Goal: Task Accomplishment & Management: Manage account settings

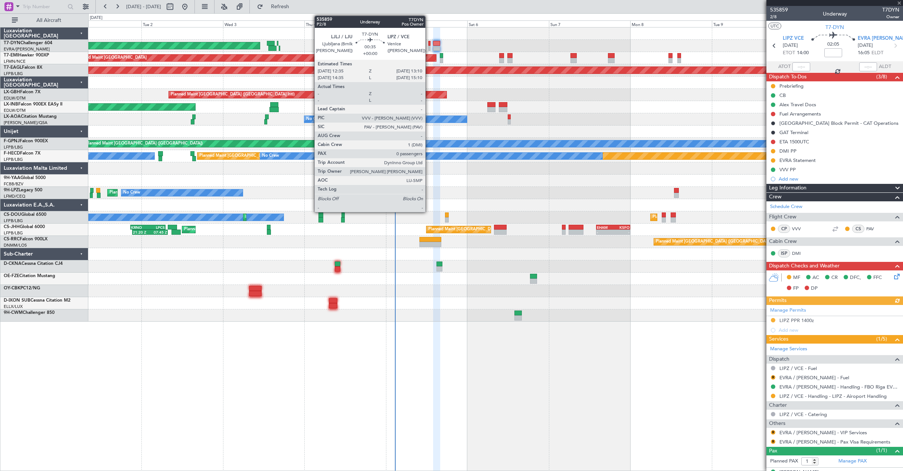
click at [429, 46] on div at bounding box center [429, 48] width 2 height 5
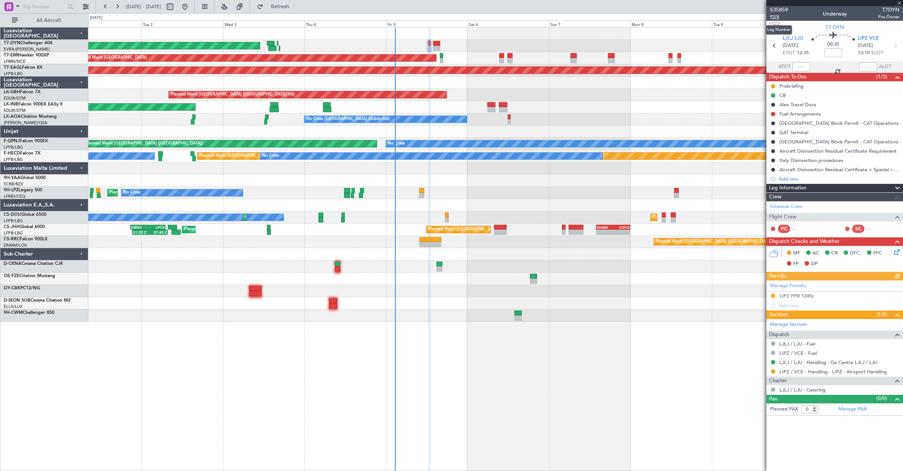
click at [773, 16] on span "P2/8" at bounding box center [779, 17] width 18 height 6
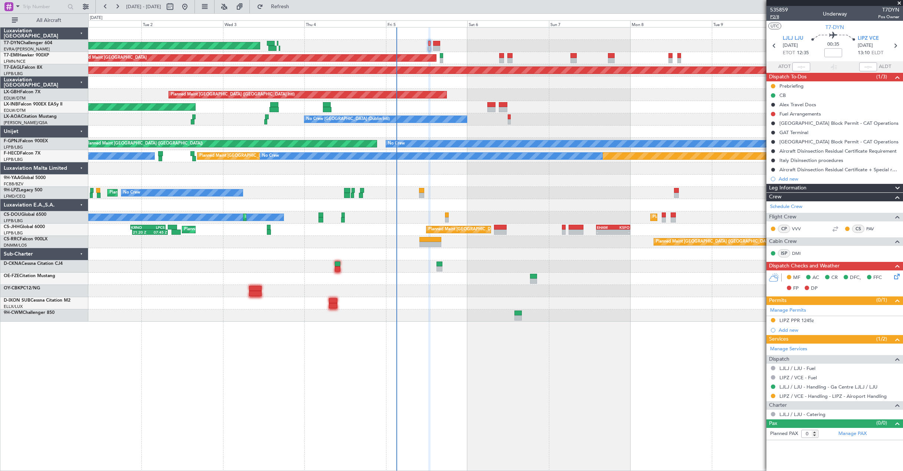
click at [773, 18] on span "P2/8" at bounding box center [779, 17] width 18 height 6
click at [824, 397] on link "LIPZ / VCE - Handling - LIPZ - Airoport Handling" at bounding box center [832, 396] width 107 height 6
click at [895, 278] on icon at bounding box center [895, 275] width 6 height 6
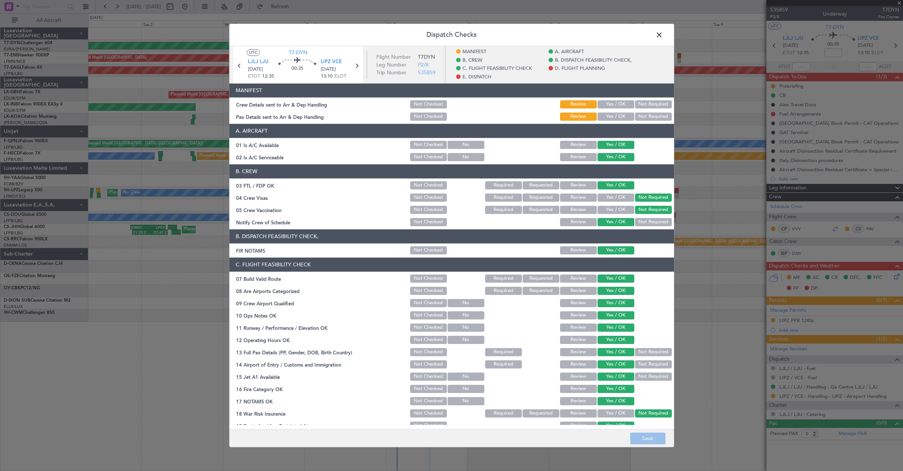
click at [618, 101] on button "Yes / OK" at bounding box center [615, 104] width 37 height 8
click at [619, 111] on section "MANIFEST Crew Details sent to Arr & Dep Handling Not Checked Review Yes / OK No…" at bounding box center [451, 102] width 445 height 39
click at [617, 115] on button "Yes / OK" at bounding box center [615, 116] width 37 height 8
click at [651, 436] on button "Save" at bounding box center [647, 438] width 35 height 12
click at [663, 33] on span at bounding box center [663, 36] width 0 height 15
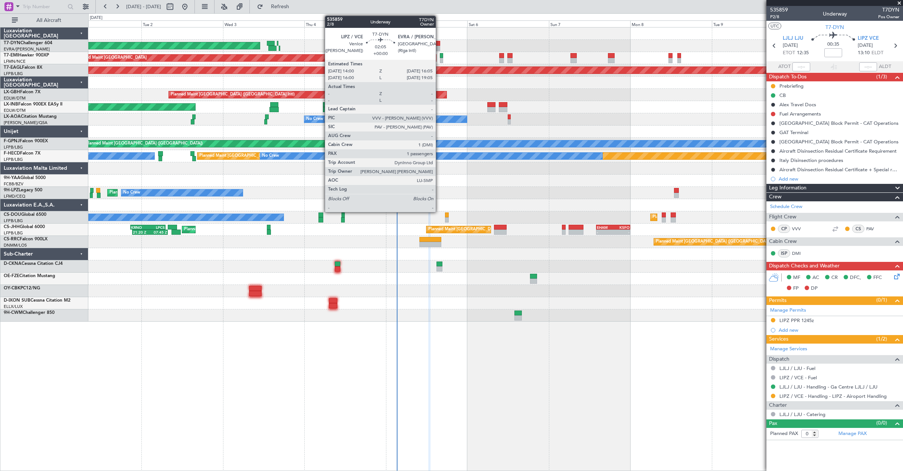
click at [439, 46] on div at bounding box center [436, 48] width 7 height 5
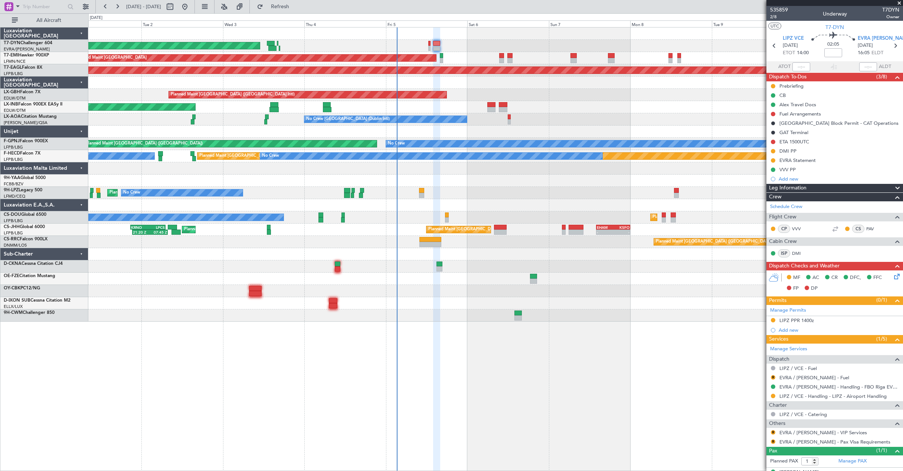
click at [892, 278] on icon at bounding box center [895, 275] width 6 height 6
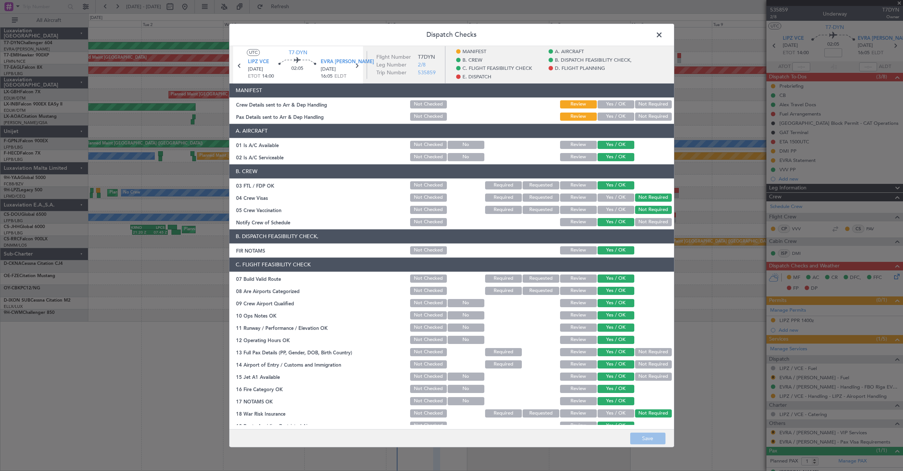
click at [616, 101] on button "Yes / OK" at bounding box center [615, 104] width 37 height 8
click at [614, 117] on button "Yes / OK" at bounding box center [615, 116] width 37 height 8
click at [652, 442] on button "Save" at bounding box center [647, 438] width 35 height 12
click at [663, 35] on span at bounding box center [663, 36] width 0 height 15
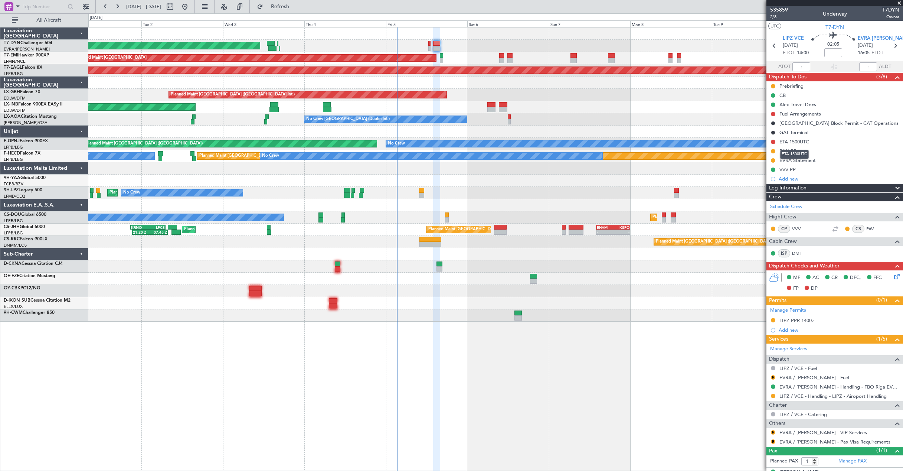
click at [807, 150] on div "ETA 1500UTC" at bounding box center [794, 154] width 29 height 9
click at [803, 150] on div "DMI PP" at bounding box center [834, 150] width 137 height 9
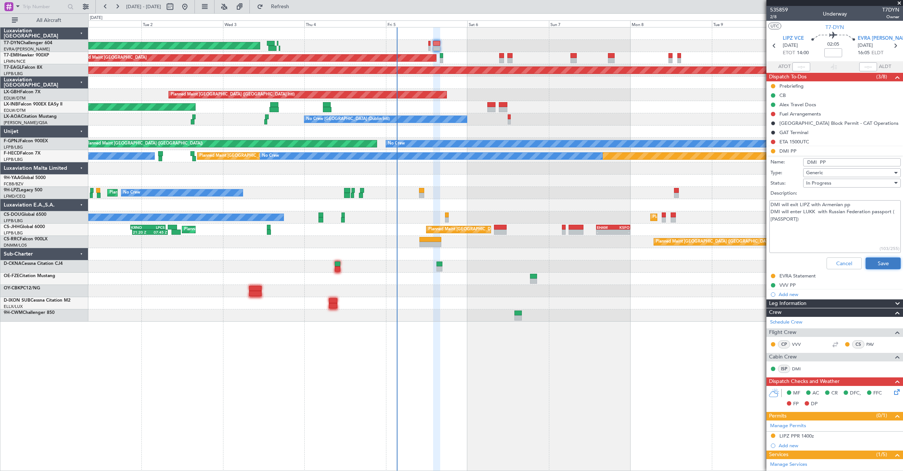
click at [879, 263] on button "Save" at bounding box center [882, 263] width 35 height 12
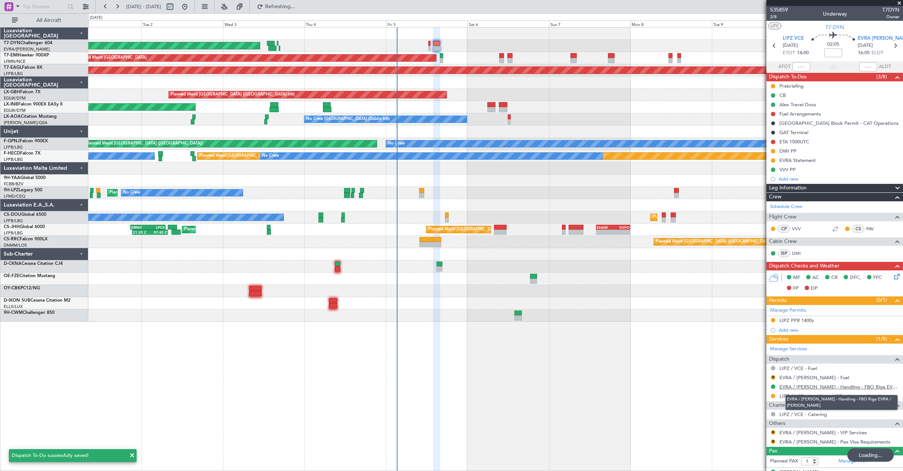
click at [833, 386] on link "EVRA / [PERSON_NAME] - Handling - FBO Riga EVRA / [PERSON_NAME]" at bounding box center [839, 386] width 120 height 6
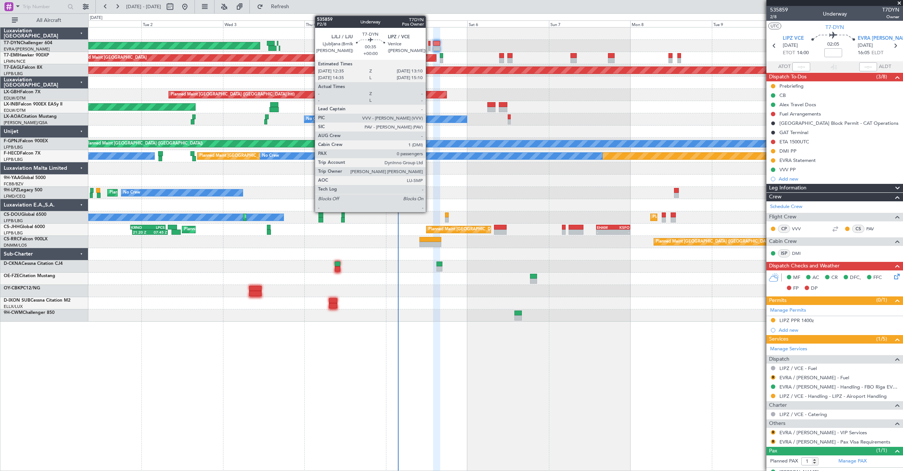
click at [429, 43] on div at bounding box center [429, 43] width 2 height 5
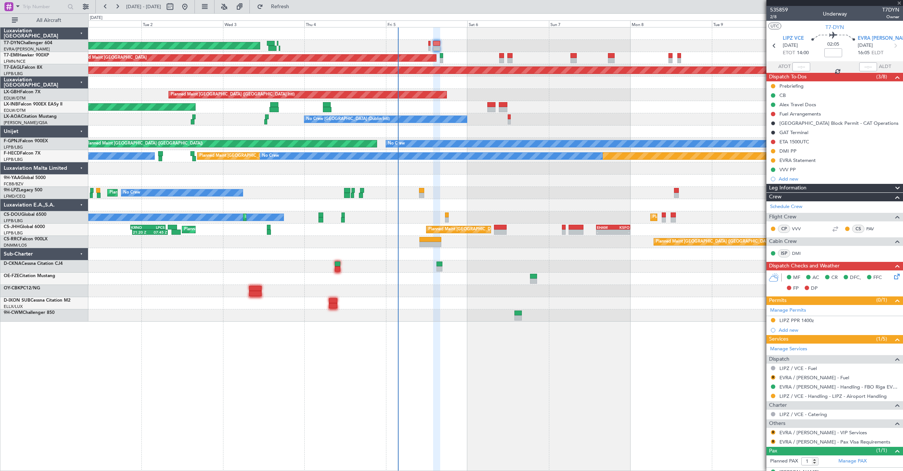
type input "0"
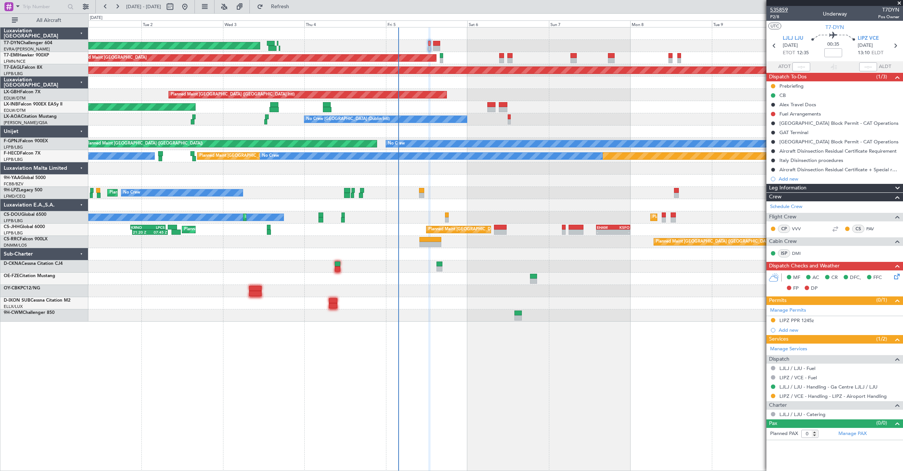
click at [778, 11] on span "535859" at bounding box center [779, 10] width 18 height 8
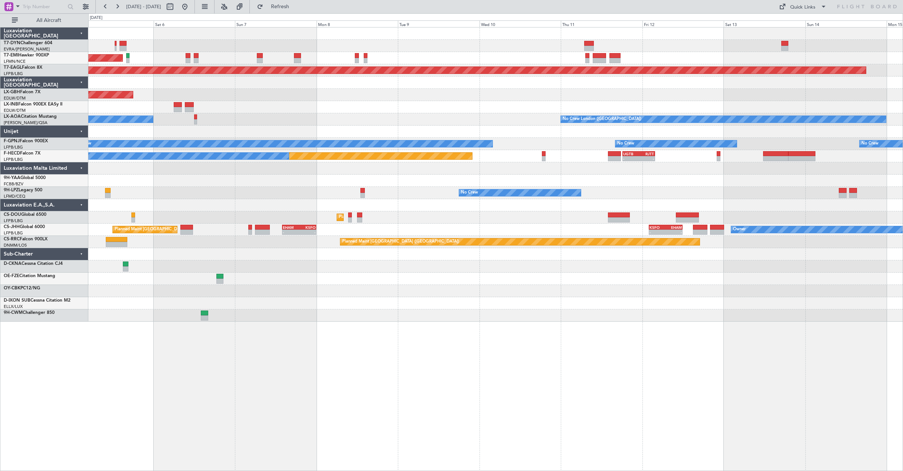
click at [318, 130] on div "AOG Maint Riga (Riga Intl) Planned Maint [GEOGRAPHIC_DATA] Grounded [US_STATE] …" at bounding box center [495, 174] width 814 height 294
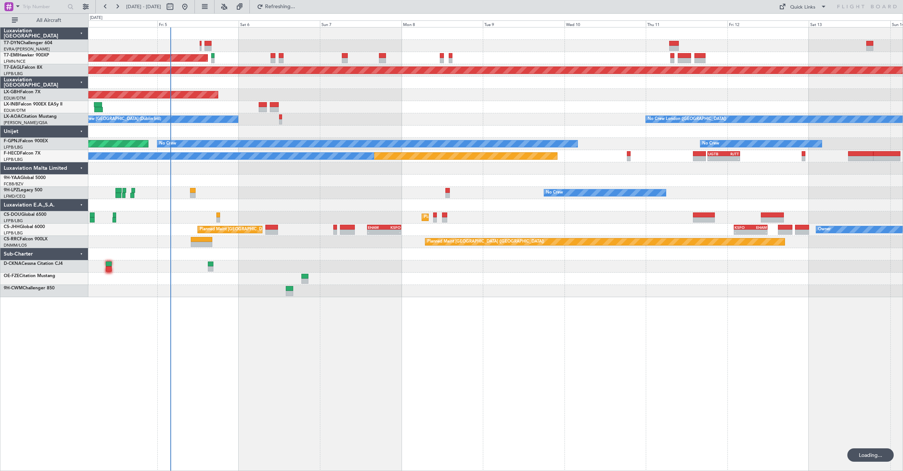
click at [396, 128] on div "AOG Maint Riga (Riga Intl) Planned Maint [GEOGRAPHIC_DATA] Grounded [US_STATE] …" at bounding box center [495, 161] width 814 height 269
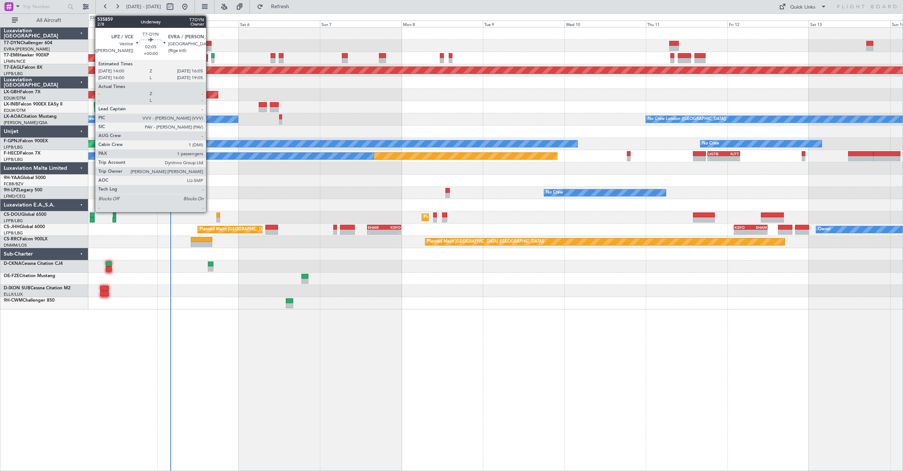
click at [209, 43] on div at bounding box center [207, 43] width 7 height 5
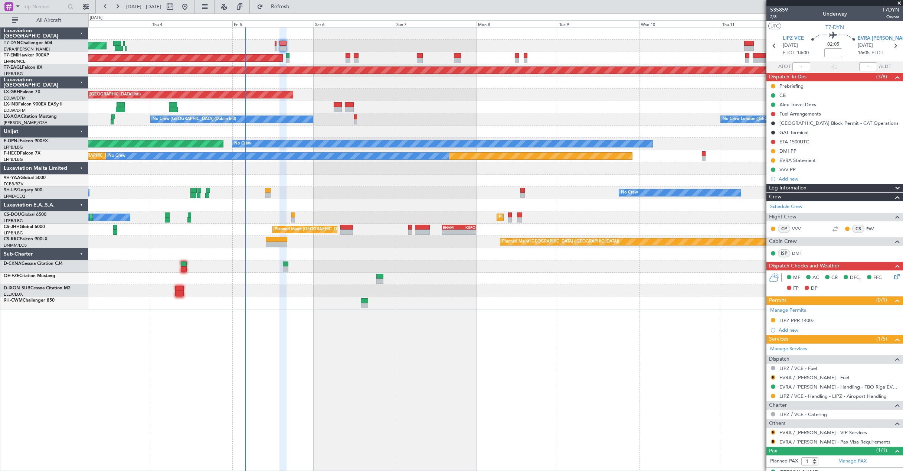
click at [322, 52] on div "AOG Maint Riga (Riga Intl)" at bounding box center [495, 46] width 814 height 12
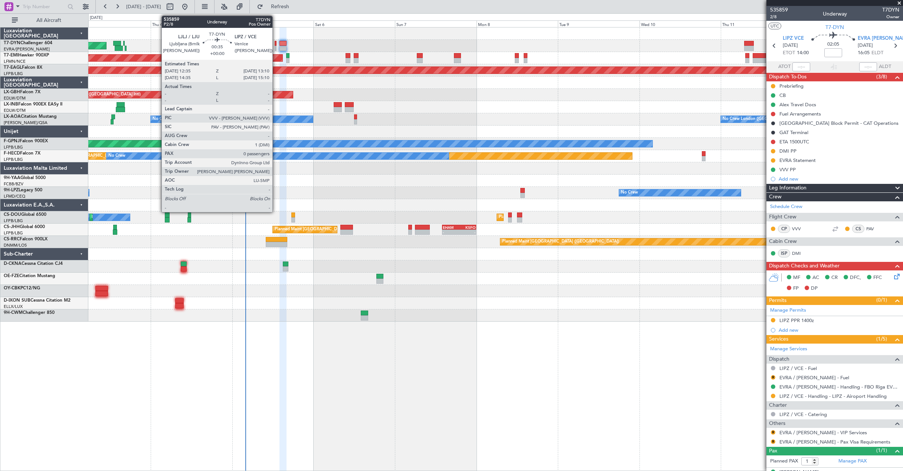
click at [276, 44] on div at bounding box center [276, 43] width 2 height 5
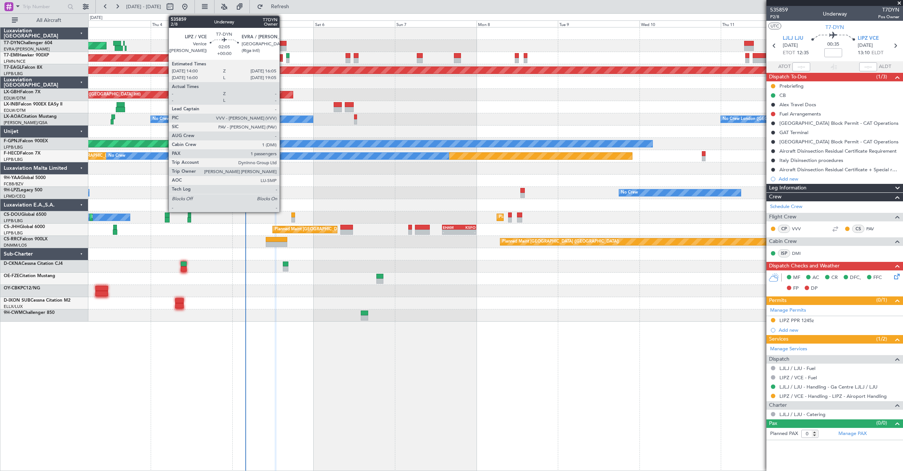
click at [283, 45] on div at bounding box center [282, 43] width 7 height 5
type input "1"
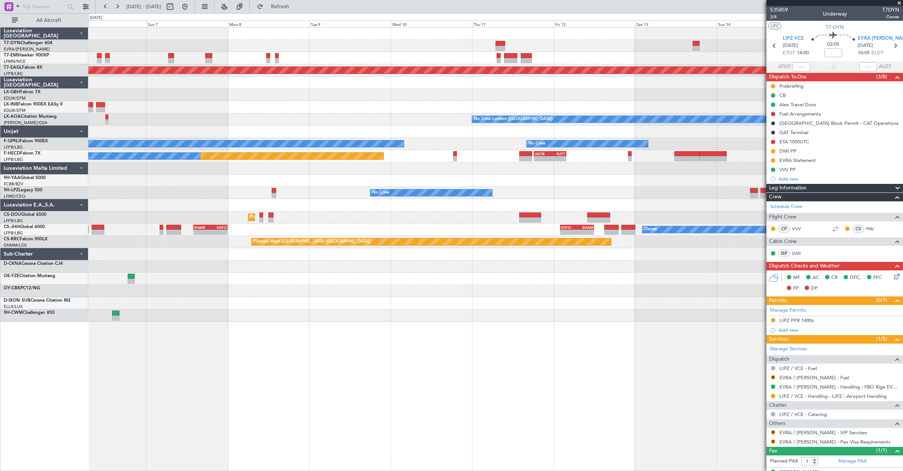
click at [287, 61] on div "Planned Maint [GEOGRAPHIC_DATA] Grounded [US_STATE] ([GEOGRAPHIC_DATA]) Planned…" at bounding box center [495, 174] width 814 height 294
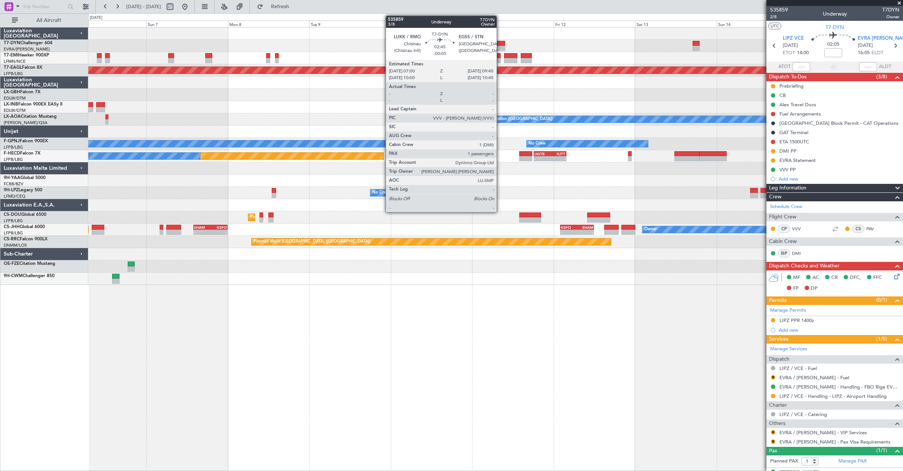
click at [500, 45] on div at bounding box center [500, 43] width 10 height 5
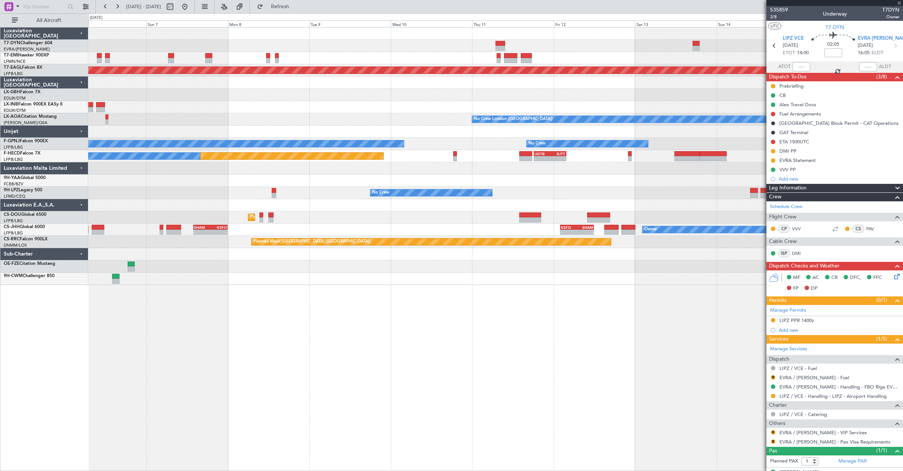
type input "-00:05"
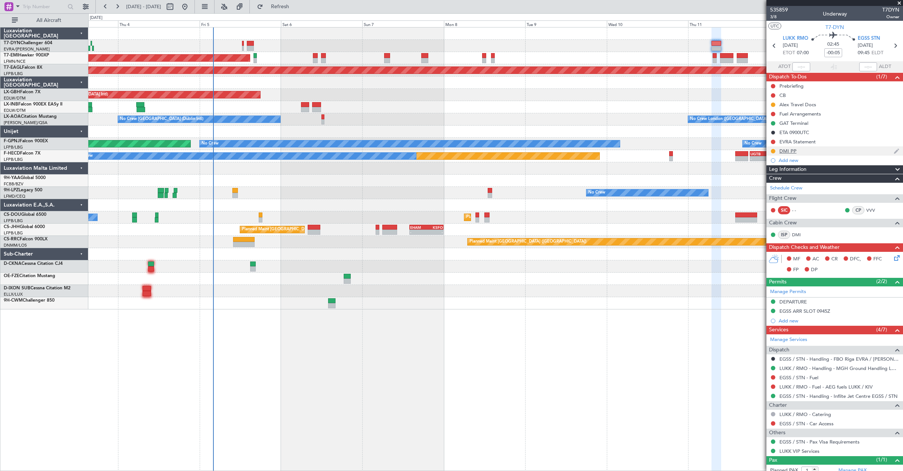
click at [802, 150] on div "DMI PP" at bounding box center [834, 150] width 137 height 9
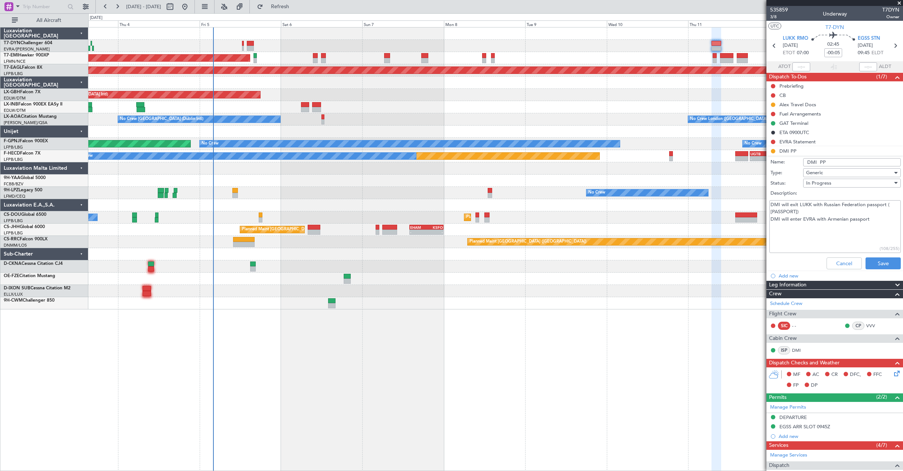
click at [787, 223] on textarea "DMI will exit LUKK with Russian Federation passport ( [PASSPORT]) DMI will ente…" at bounding box center [834, 226] width 131 height 53
click at [831, 220] on textarea "DMI will exit LUKK with Russian Federation passport ( [PASSPORT]) DMI will ente…" at bounding box center [834, 226] width 131 height 53
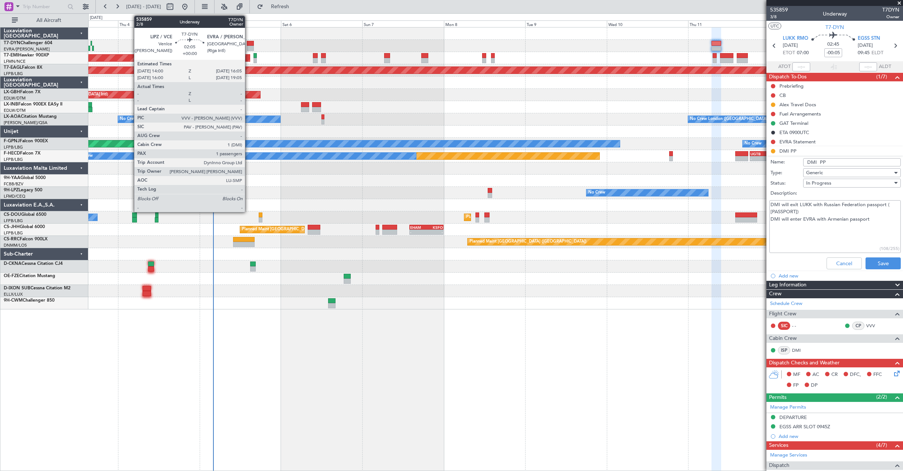
click at [248, 45] on div at bounding box center [250, 43] width 7 height 5
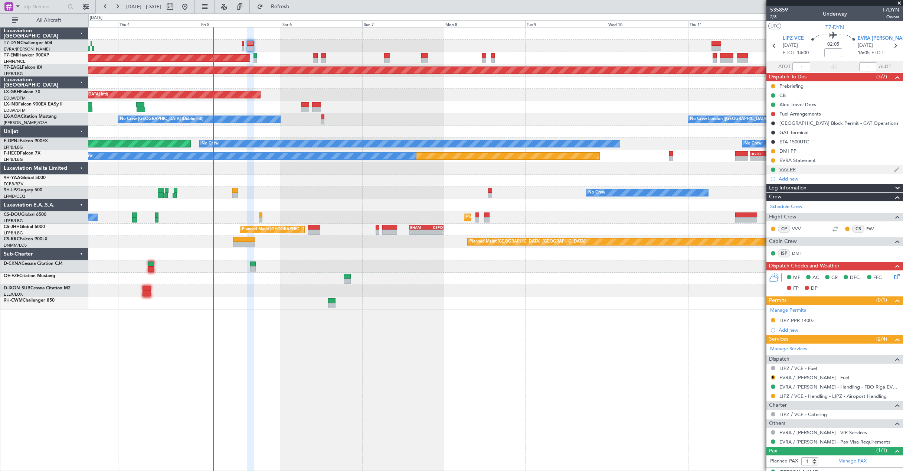
click at [823, 168] on div "VVV PP" at bounding box center [834, 169] width 137 height 9
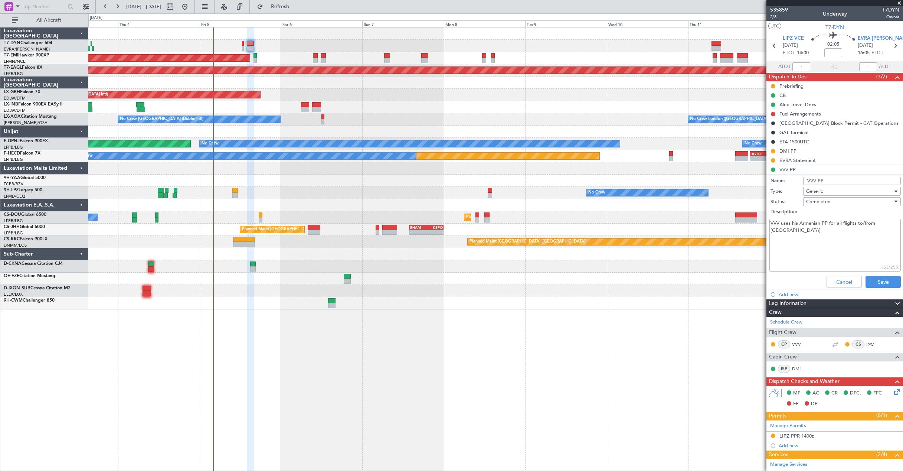
click at [813, 220] on textarea "VVV uses his Armenian PP for all flights to/from [GEOGRAPHIC_DATA]" at bounding box center [834, 245] width 131 height 53
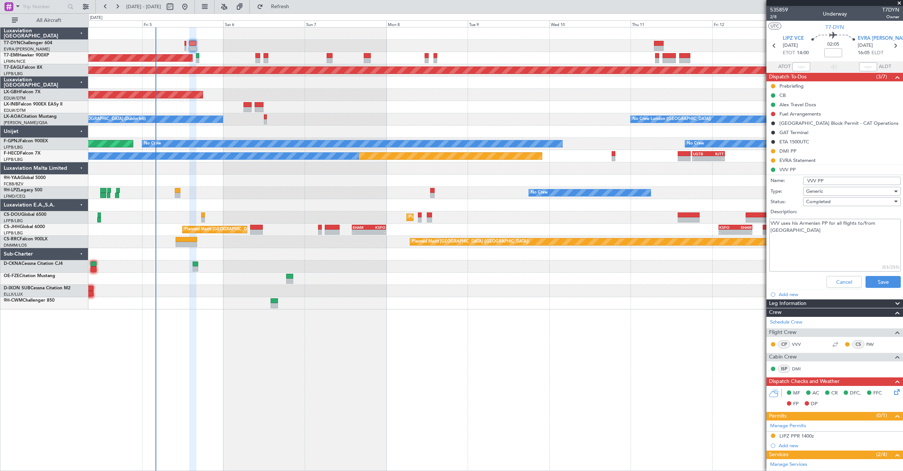
click at [472, 132] on div at bounding box center [495, 131] width 814 height 12
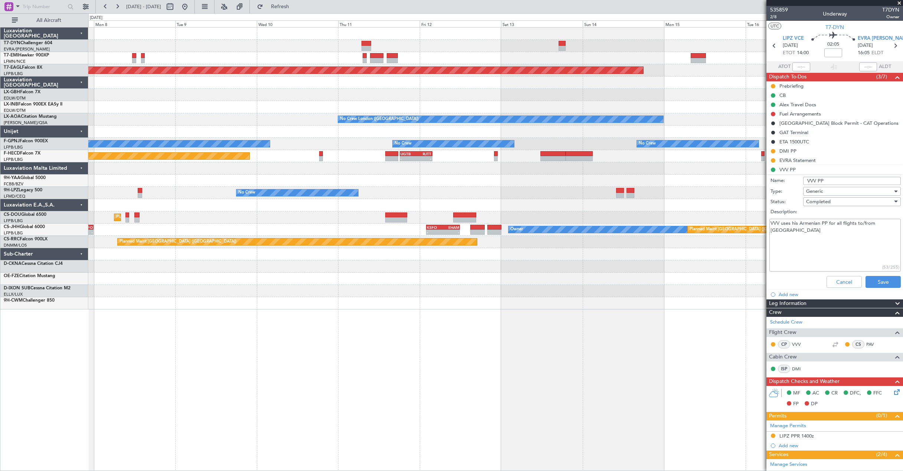
click at [348, 197] on div "Planned Maint [GEOGRAPHIC_DATA] Grounded [US_STATE] ([GEOGRAPHIC_DATA]) Planned…" at bounding box center [495, 168] width 814 height 282
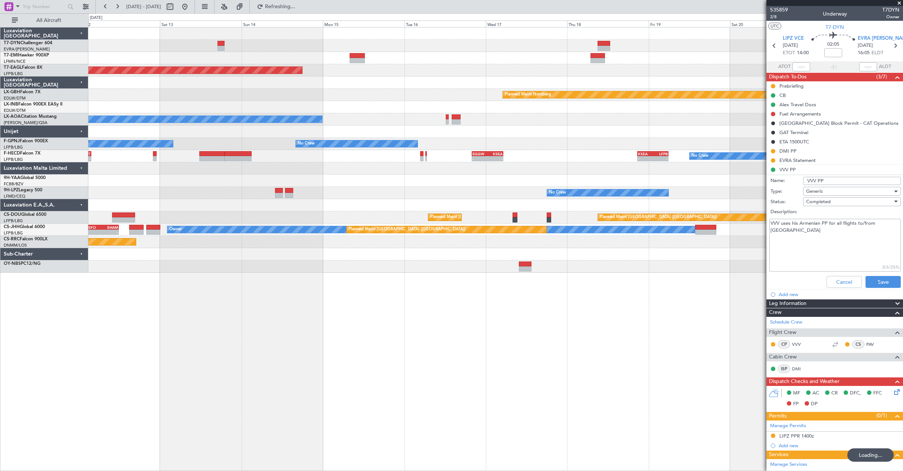
click at [257, 186] on div "Grounded [US_STATE] ([GEOGRAPHIC_DATA]) Planned Maint Nurnberg No Crew [GEOGRAP…" at bounding box center [495, 149] width 814 height 245
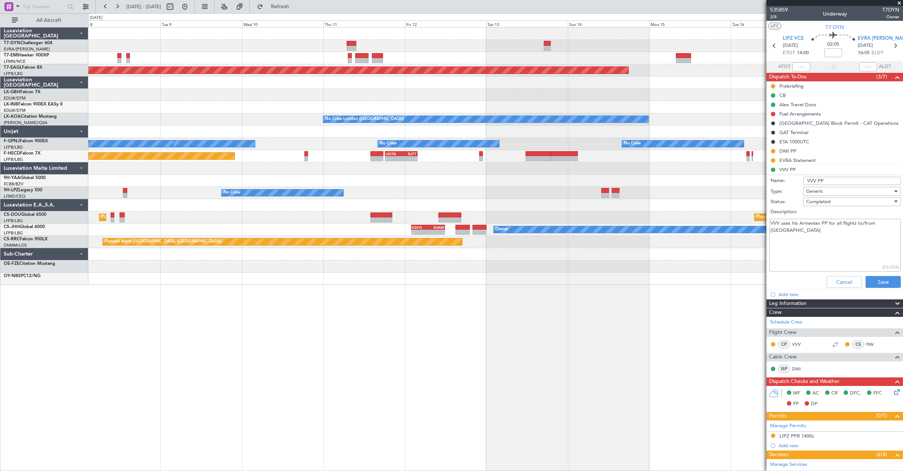
click at [534, 127] on div "Planned Maint [GEOGRAPHIC_DATA] Grounded [US_STATE] ([GEOGRAPHIC_DATA]) Planned…" at bounding box center [495, 155] width 814 height 257
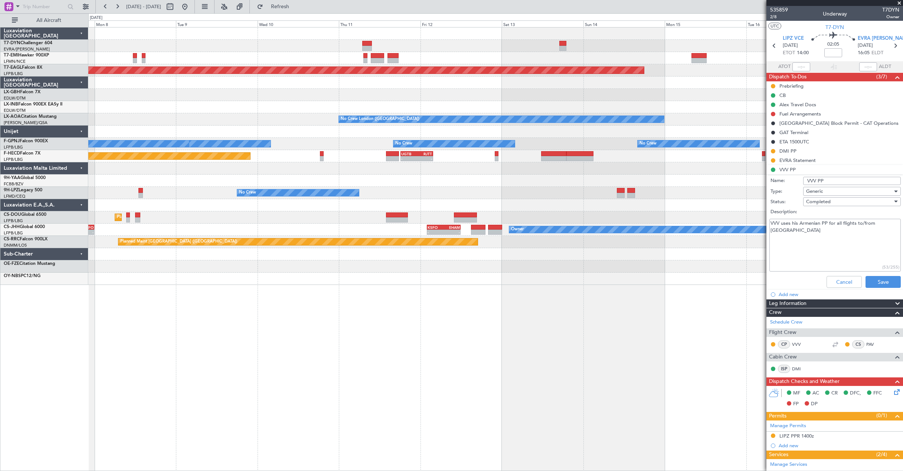
click at [464, 109] on div "Planned Maint [GEOGRAPHIC_DATA] Grounded [US_STATE] ([GEOGRAPHIC_DATA]) Planned…" at bounding box center [495, 155] width 814 height 257
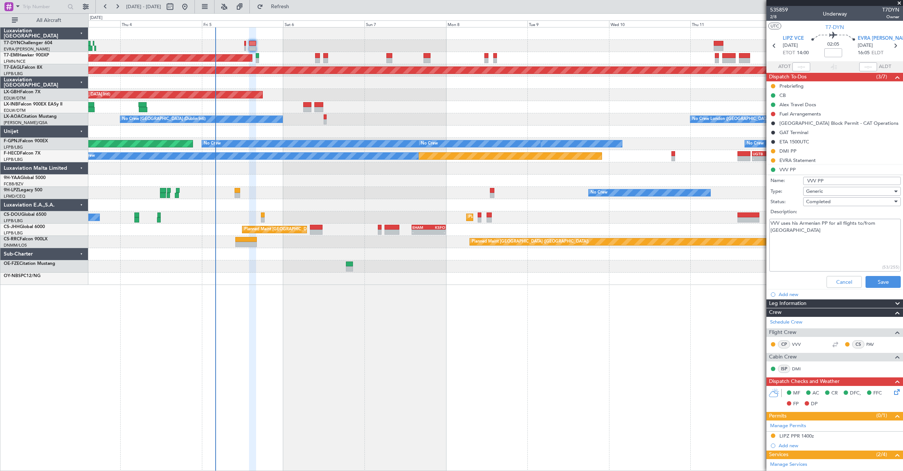
click at [308, 124] on div "AOG Maint Riga (Riga Intl) Planned Maint [GEOGRAPHIC_DATA] Grounded [US_STATE] …" at bounding box center [495, 155] width 814 height 257
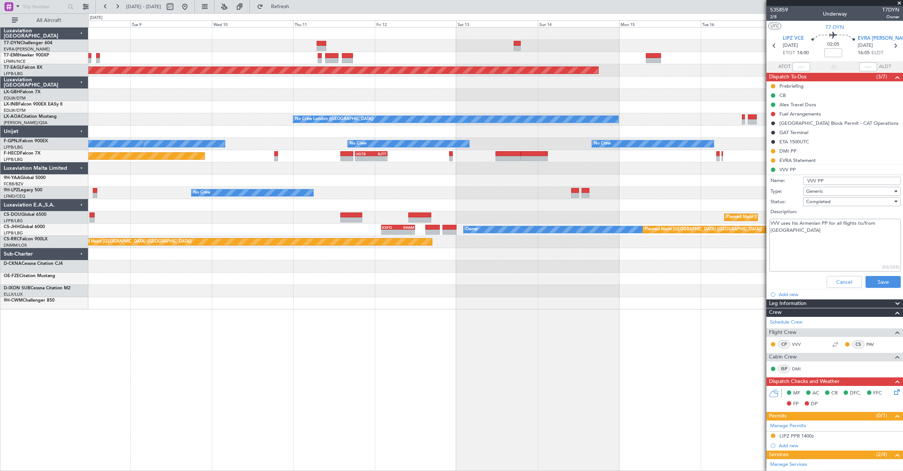
click at [226, 106] on div "Grounded [US_STATE] ([GEOGRAPHIC_DATA]) Planned Maint Nurnberg No Crew [GEOGRAP…" at bounding box center [495, 168] width 814 height 282
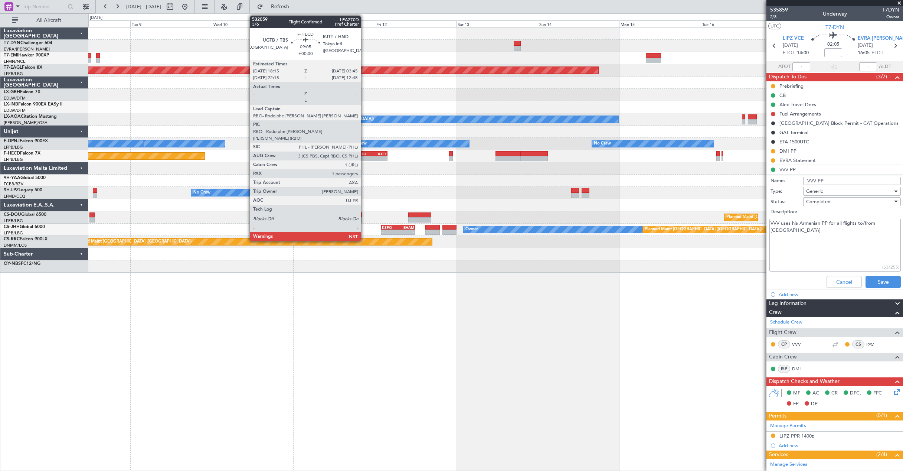
click at [364, 157] on div "-" at bounding box center [364, 158] width 16 height 4
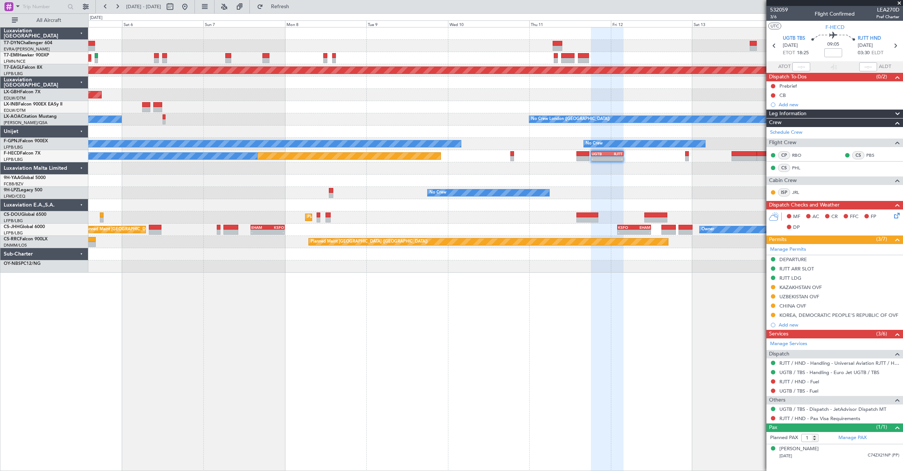
click at [422, 194] on div "AOG Maint Riga (Riga Intl) Planned Maint [GEOGRAPHIC_DATA] Grounded [US_STATE] …" at bounding box center [495, 149] width 814 height 245
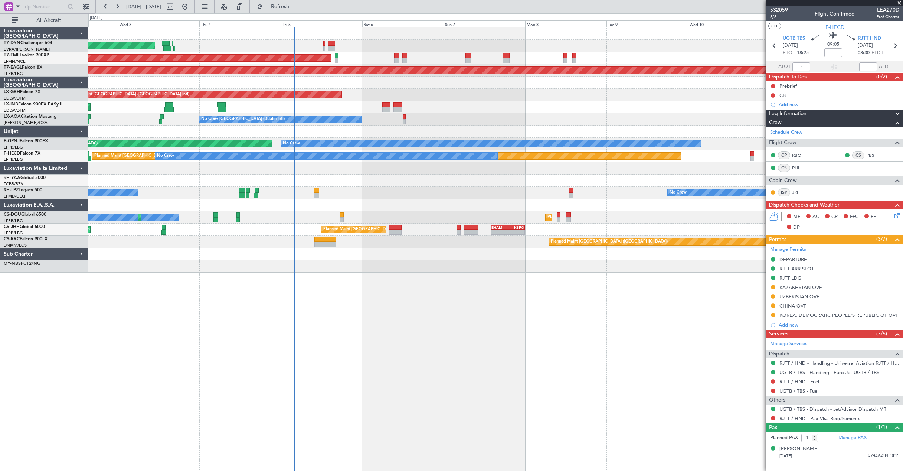
click at [483, 185] on div "AOG Maint Riga (Riga Intl) Planned Maint [GEOGRAPHIC_DATA] Grounded [US_STATE] …" at bounding box center [495, 149] width 814 height 245
click at [299, 182] on div at bounding box center [495, 180] width 814 height 12
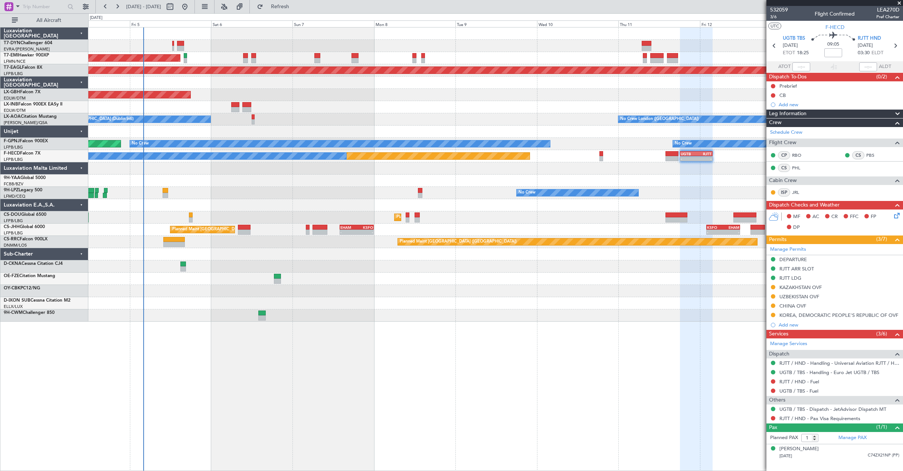
click at [274, 197] on div "No Crew No Crew" at bounding box center [495, 193] width 814 height 12
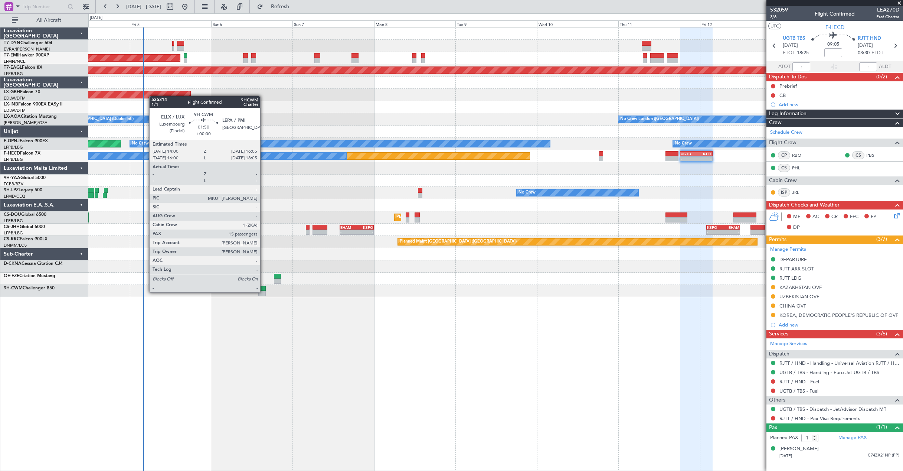
click at [263, 291] on div at bounding box center [261, 293] width 7 height 5
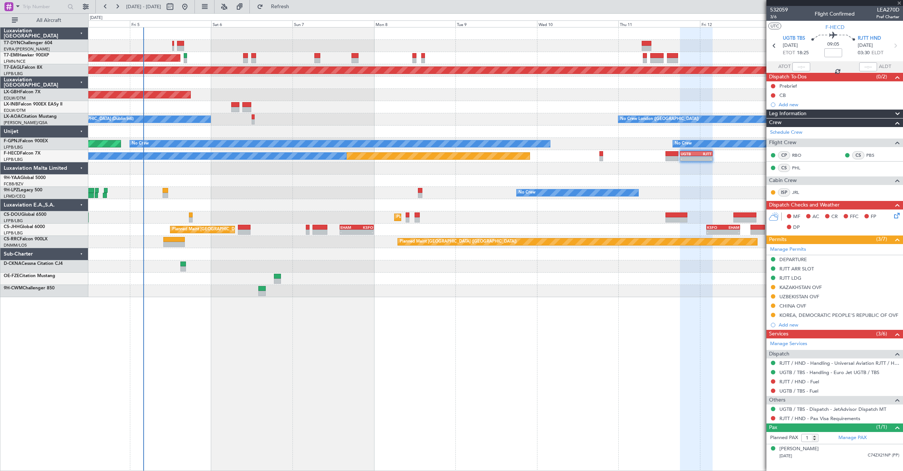
type input "15"
